Goal: Find specific fact: Find specific page/section

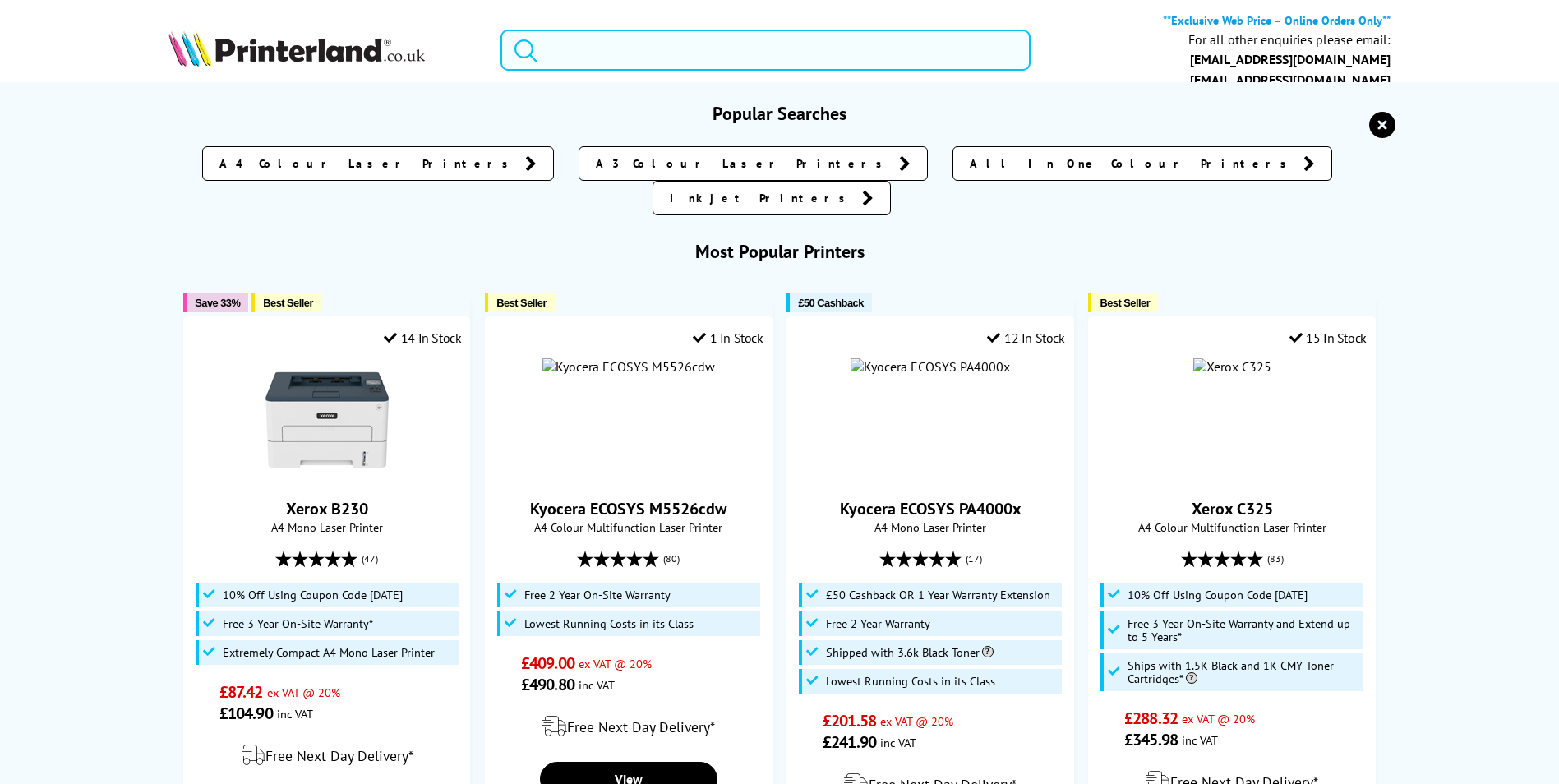
click at [610, 38] on input "search" at bounding box center [765, 50] width 530 height 41
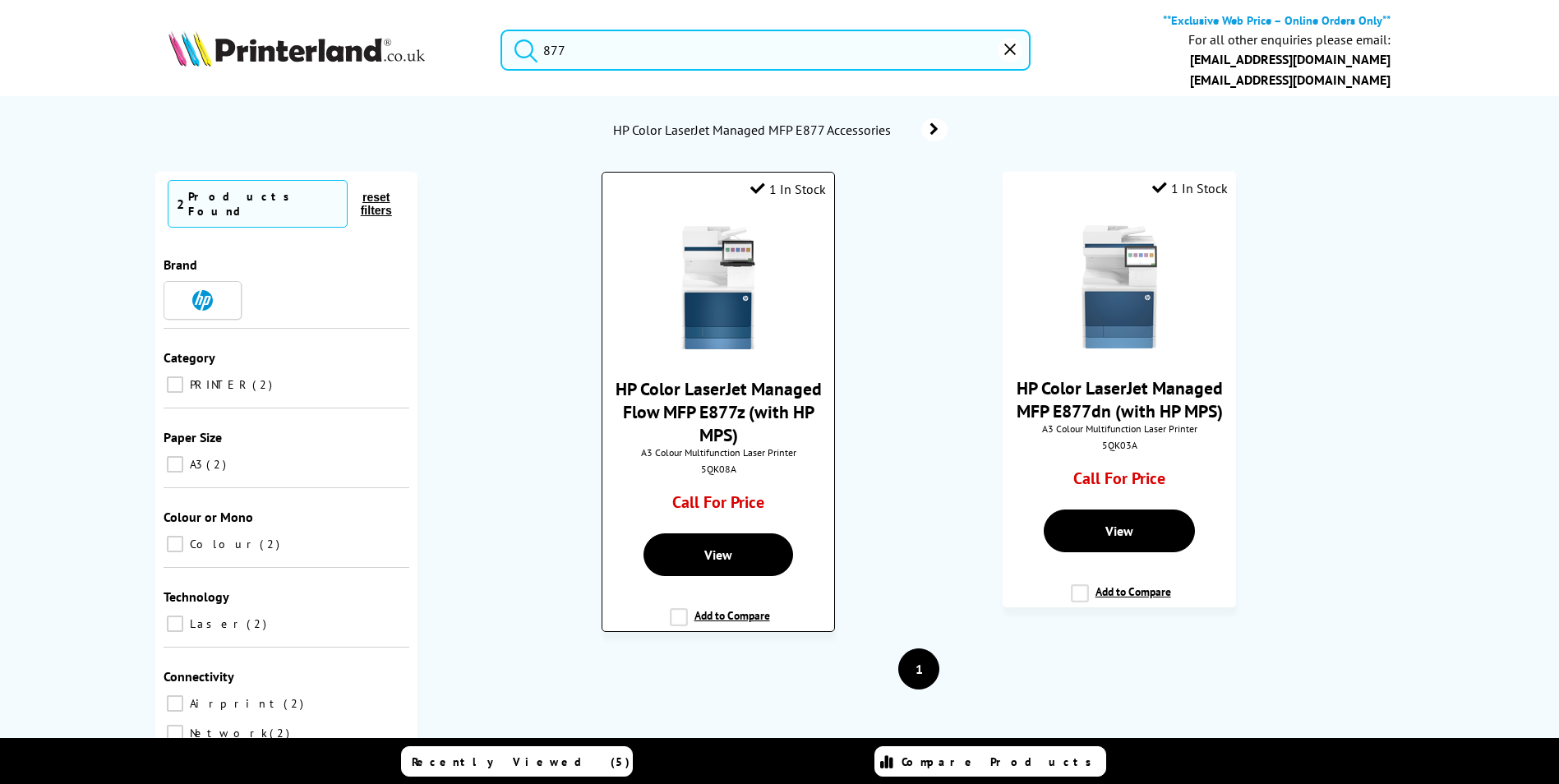
type input "877"
drag, startPoint x: 736, startPoint y: 359, endPoint x: 696, endPoint y: 358, distance: 40.0
click at [696, 463] on div "5QK08A" at bounding box center [718, 468] width 207 height 12
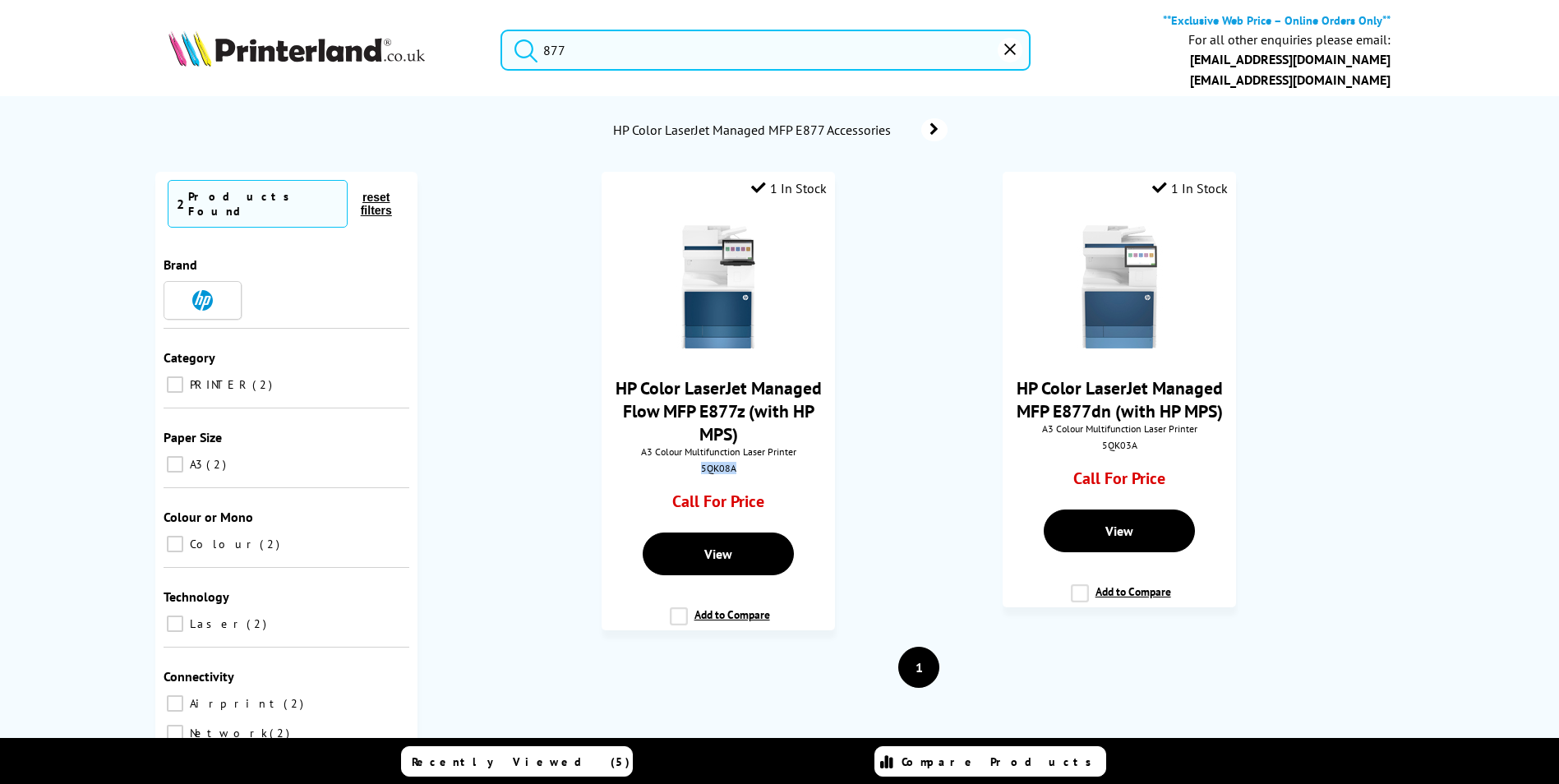
copy div "5QK08A"
